Goal: Task Accomplishment & Management: Manage account settings

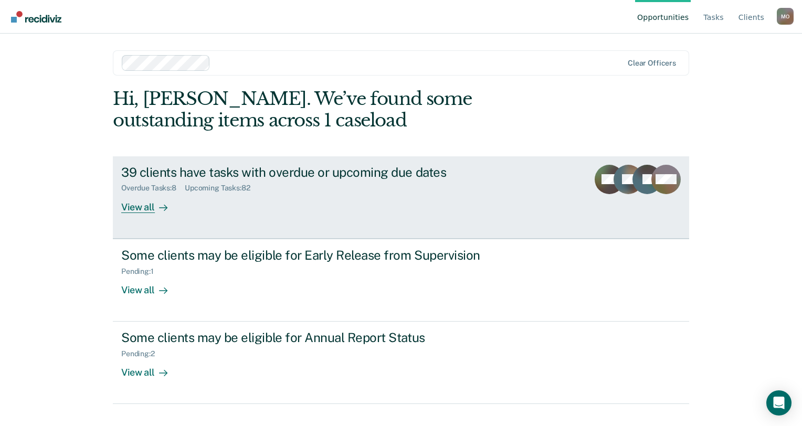
click at [147, 205] on div "View all" at bounding box center [150, 203] width 59 height 20
click at [267, 168] on div "39 clients have tasks with overdue or upcoming due dates" at bounding box center [305, 172] width 368 height 15
